Goal: Task Accomplishment & Management: Use online tool/utility

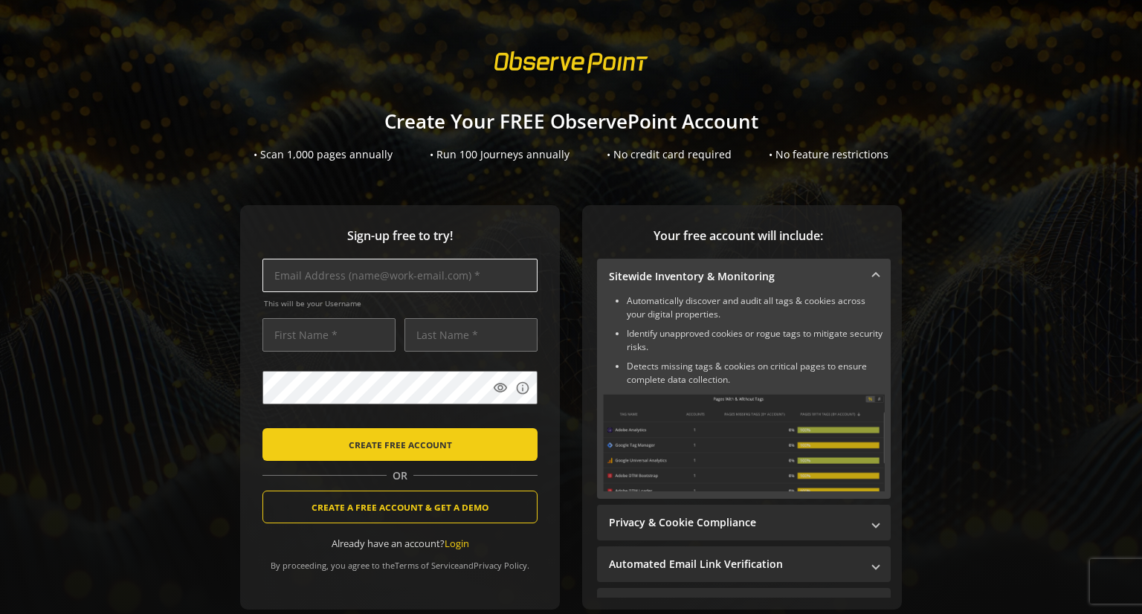
click at [315, 271] on input "text" at bounding box center [400, 275] width 275 height 33
type input "[PERSON_NAME][EMAIL_ADDRESS][DOMAIN_NAME]"
type input "[PERSON_NAME]"
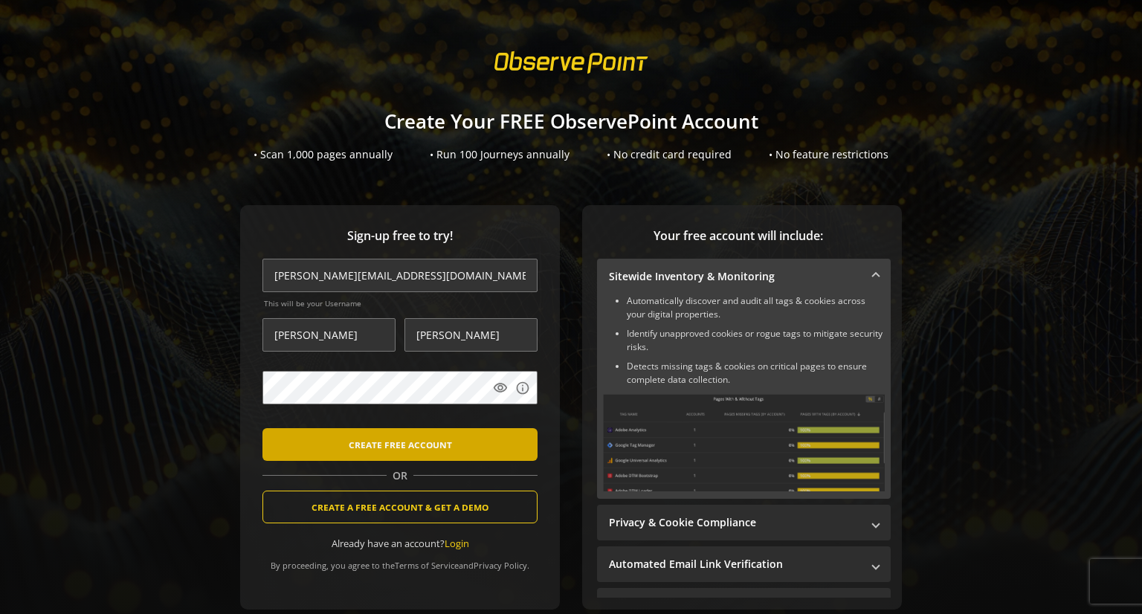
click at [394, 442] on span "CREATE FREE ACCOUNT" at bounding box center [400, 444] width 103 height 27
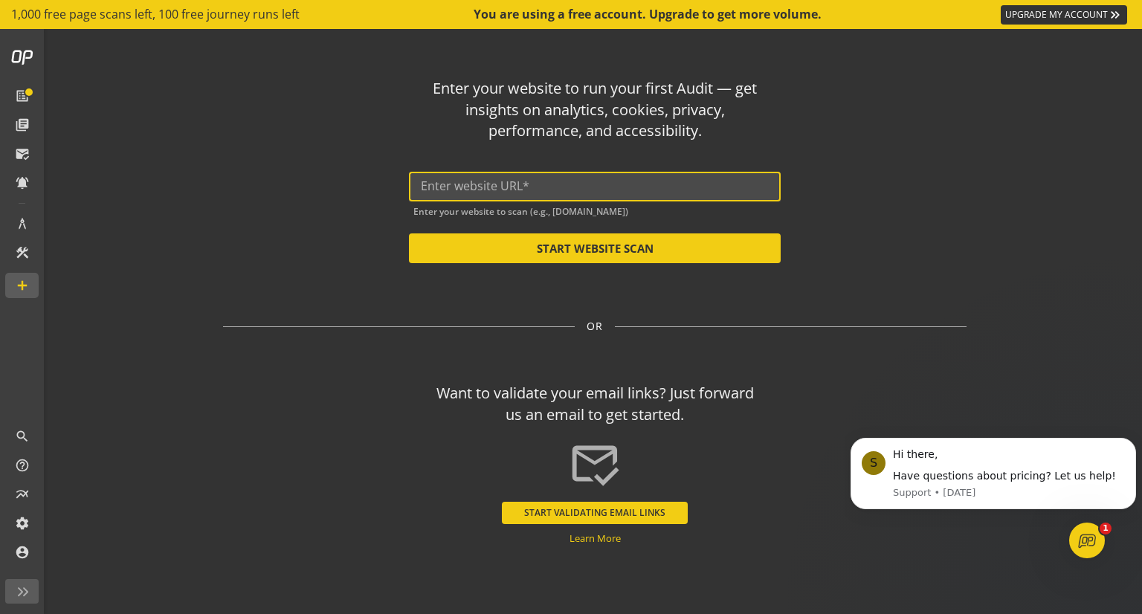
click at [485, 183] on input "text" at bounding box center [595, 186] width 348 height 14
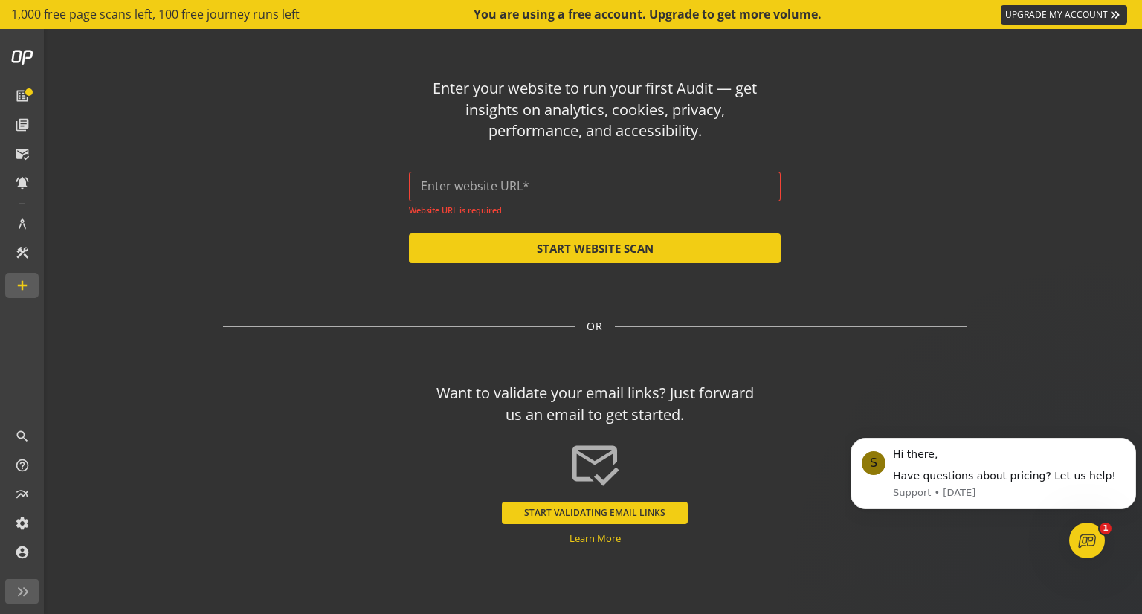
click at [474, 176] on div at bounding box center [595, 187] width 348 height 30
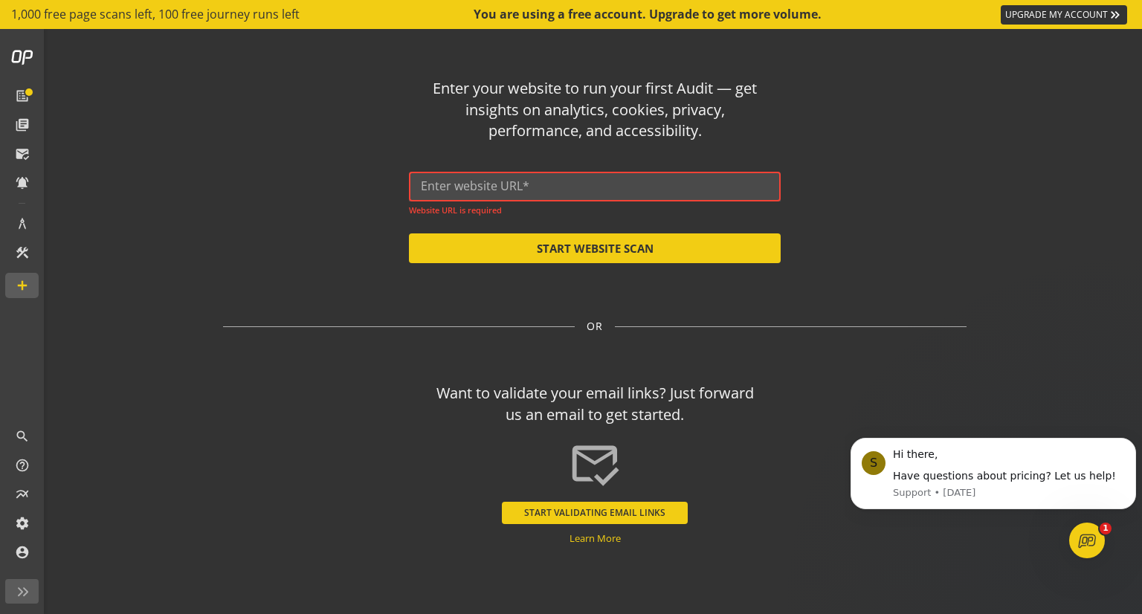
click at [474, 186] on input "text" at bounding box center [595, 186] width 348 height 14
paste input "[URL][DOMAIN_NAME]"
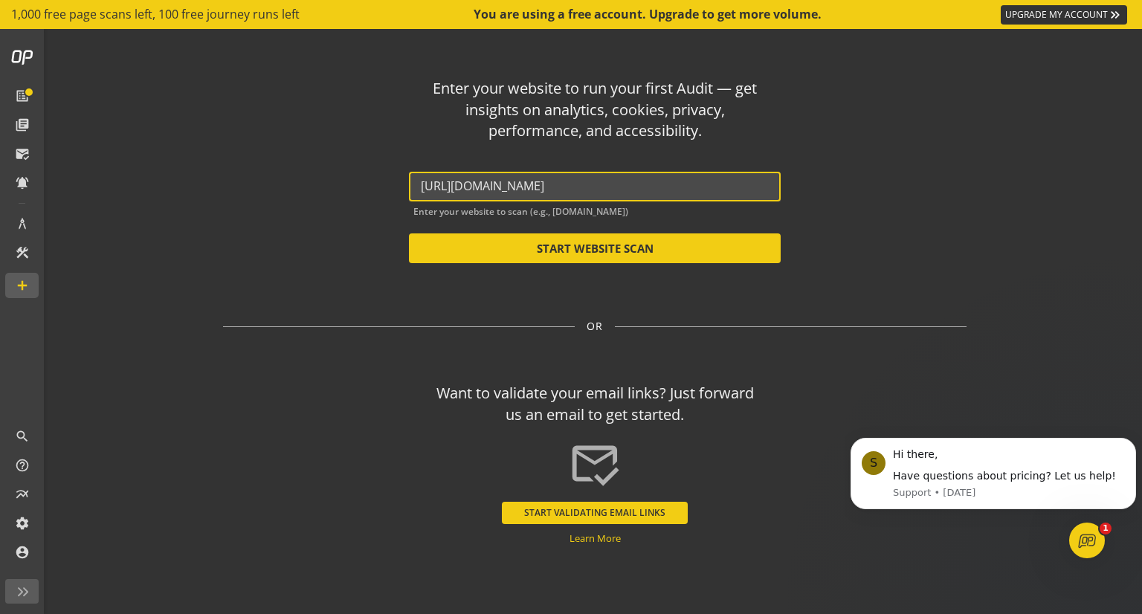
drag, startPoint x: 583, startPoint y: 186, endPoint x: 1119, endPoint y: 169, distance: 536.5
click at [1065, 174] on op-start "Enter your website to run your first Audit — get insights on analytics, cookies…" at bounding box center [595, 321] width 1095 height 585
type input "[URL][DOMAIN_NAME]"
click at [1002, 211] on div "Enter your website to run your first Audit — get insights on analytics, cookies…" at bounding box center [595, 288] width 870 height 518
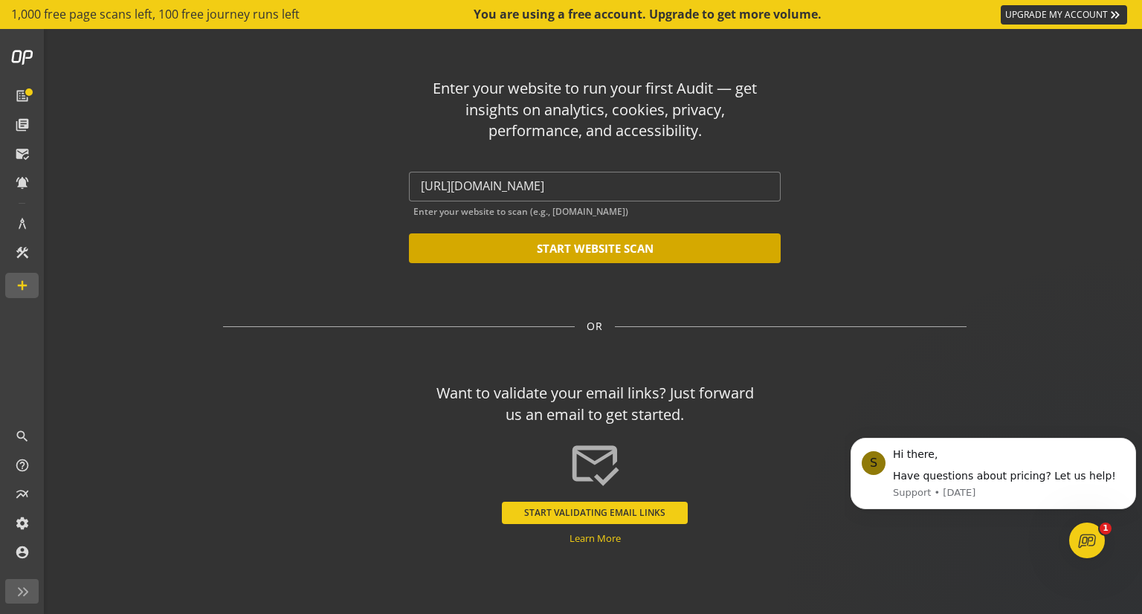
click at [599, 246] on button "START WEBSITE SCAN" at bounding box center [595, 249] width 372 height 30
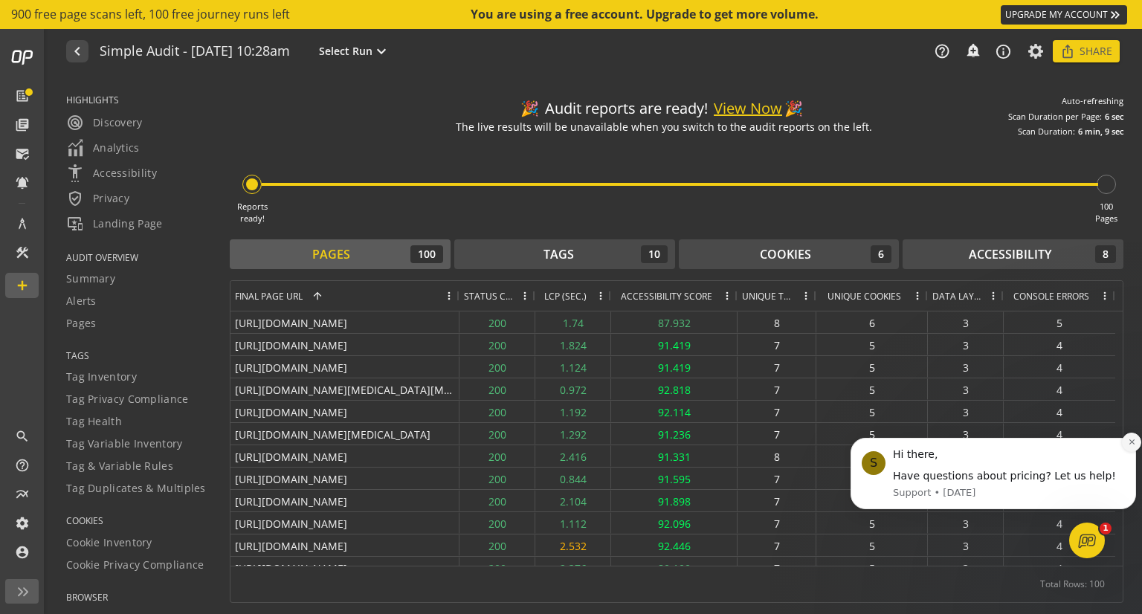
click at [1128, 444] on icon "Dismiss notification" at bounding box center [1132, 442] width 8 height 8
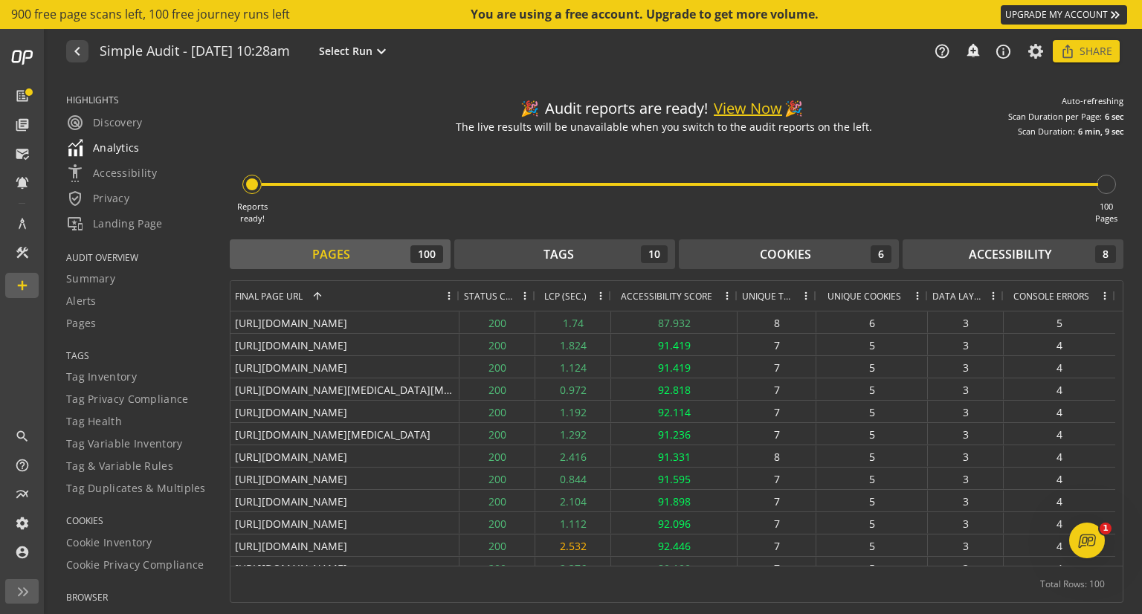
click at [117, 121] on span "radar Discovery" at bounding box center [104, 123] width 77 height 18
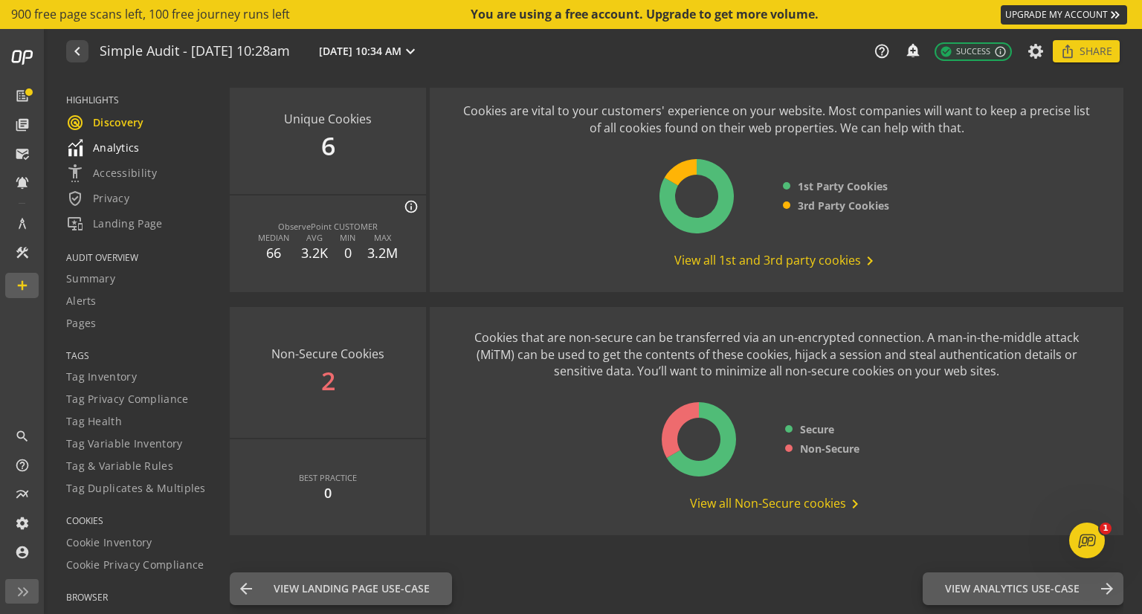
click at [104, 150] on span "Analytics" at bounding box center [103, 148] width 74 height 18
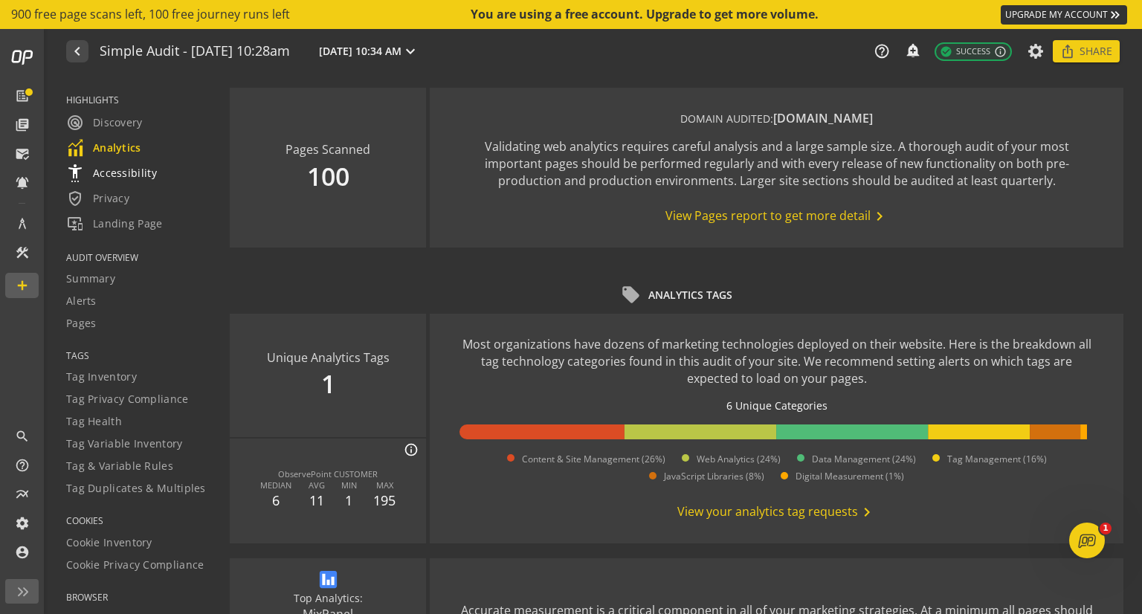
click at [125, 173] on span "settings_accessibility Accessibility" at bounding box center [111, 173] width 91 height 18
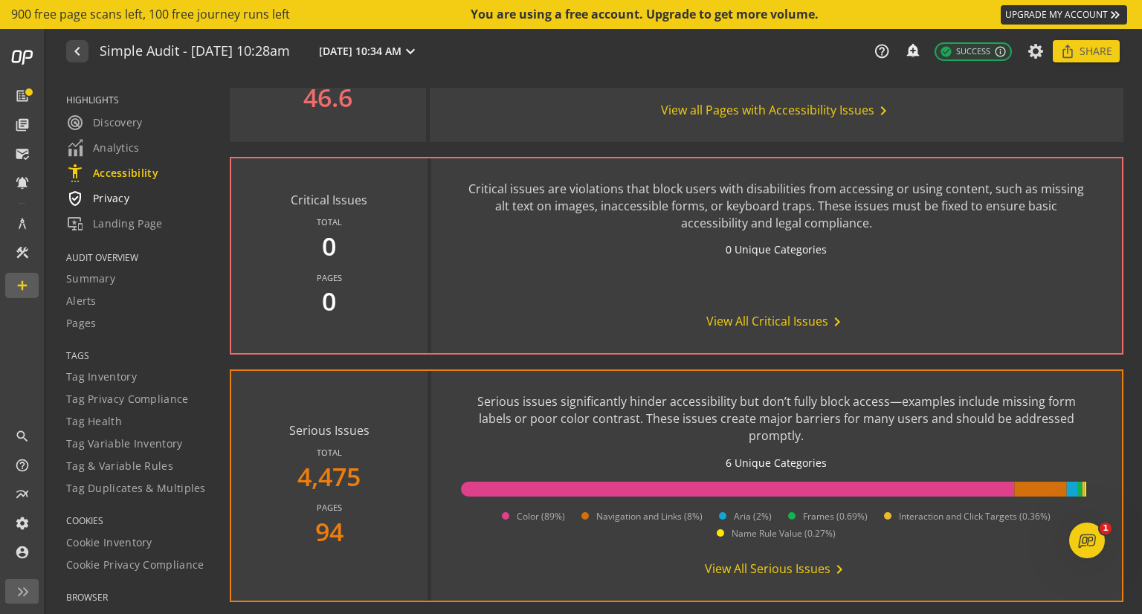
click at [103, 198] on span "verified_user Privacy" at bounding box center [97, 199] width 63 height 18
